Goal: Task Accomplishment & Management: Manage account settings

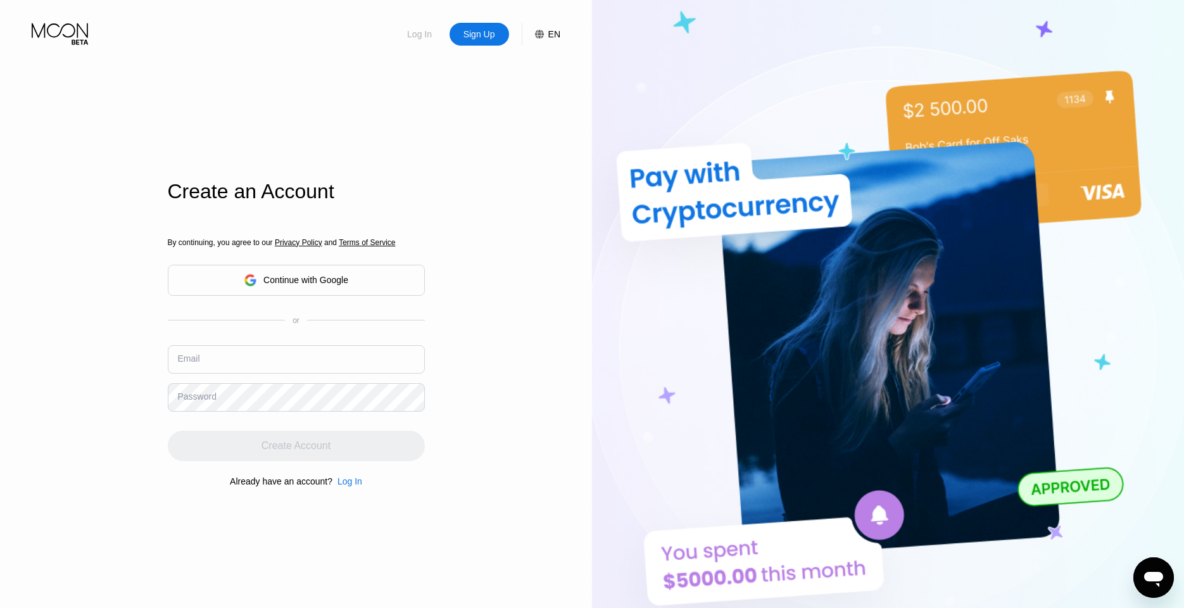
click at [428, 36] on div "Log In" at bounding box center [419, 34] width 27 height 13
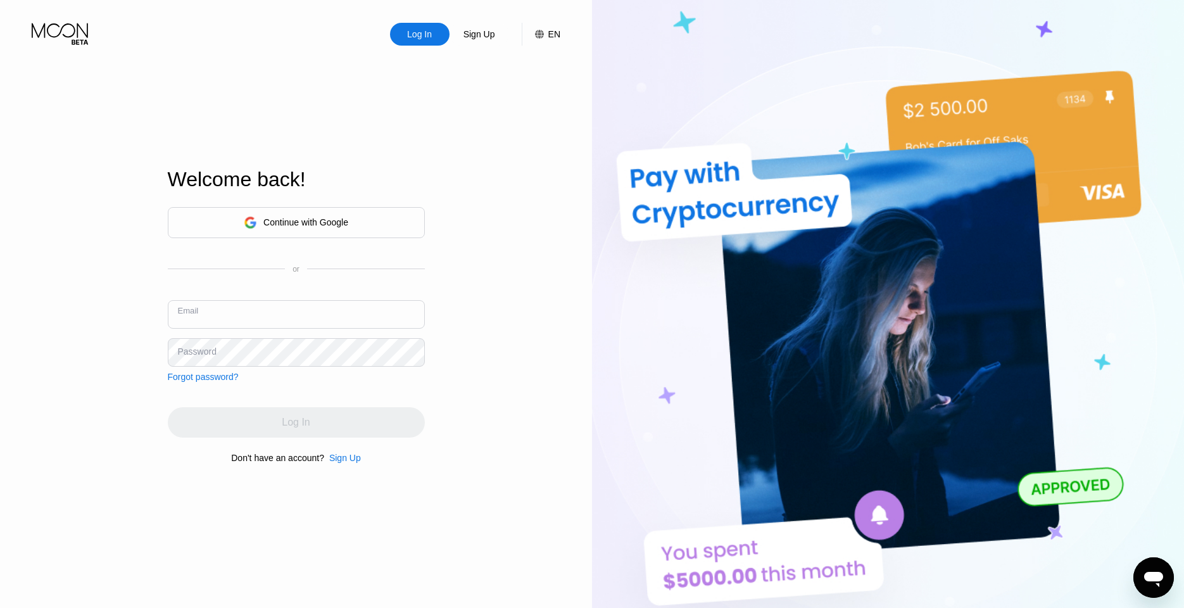
click at [357, 320] on input "text" at bounding box center [296, 314] width 257 height 29
click at [301, 317] on input "abolfazl" at bounding box center [296, 314] width 257 height 29
paste input "[EMAIL_ADDRESS][DOMAIN_NAME]"
type input "[EMAIL_ADDRESS][DOMAIN_NAME]"
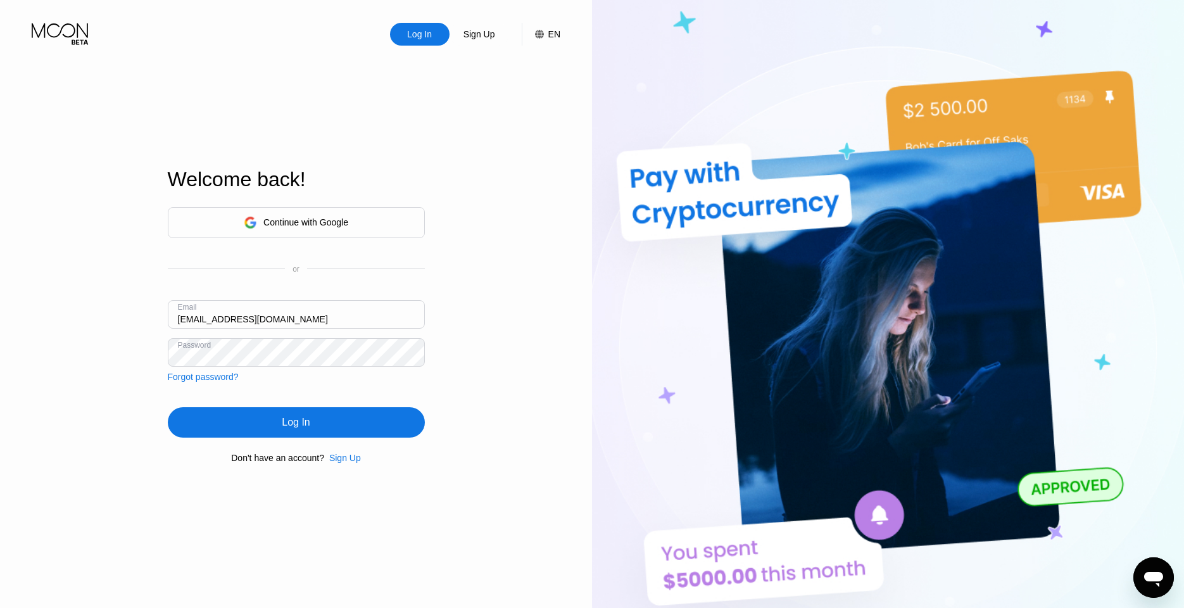
click at [336, 421] on div "Log In" at bounding box center [296, 422] width 257 height 30
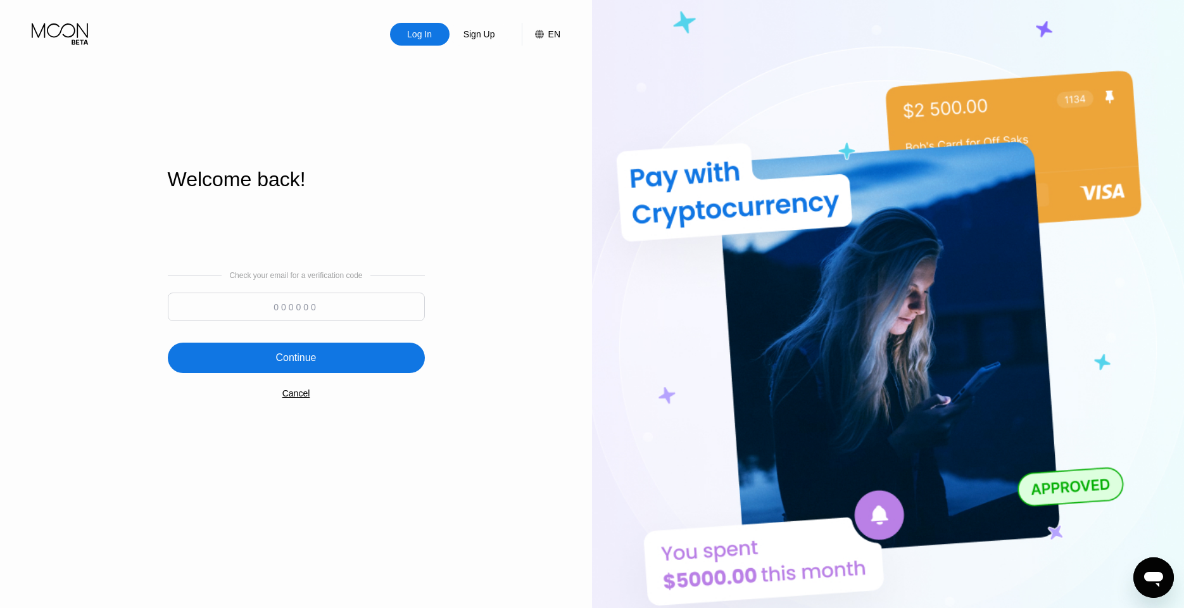
click at [254, 317] on input at bounding box center [296, 307] width 257 height 29
paste input "745774"
type input "745774"
click at [301, 352] on div "Continue" at bounding box center [296, 358] width 41 height 13
